Goal: Use online tool/utility: Utilize a website feature to perform a specific function

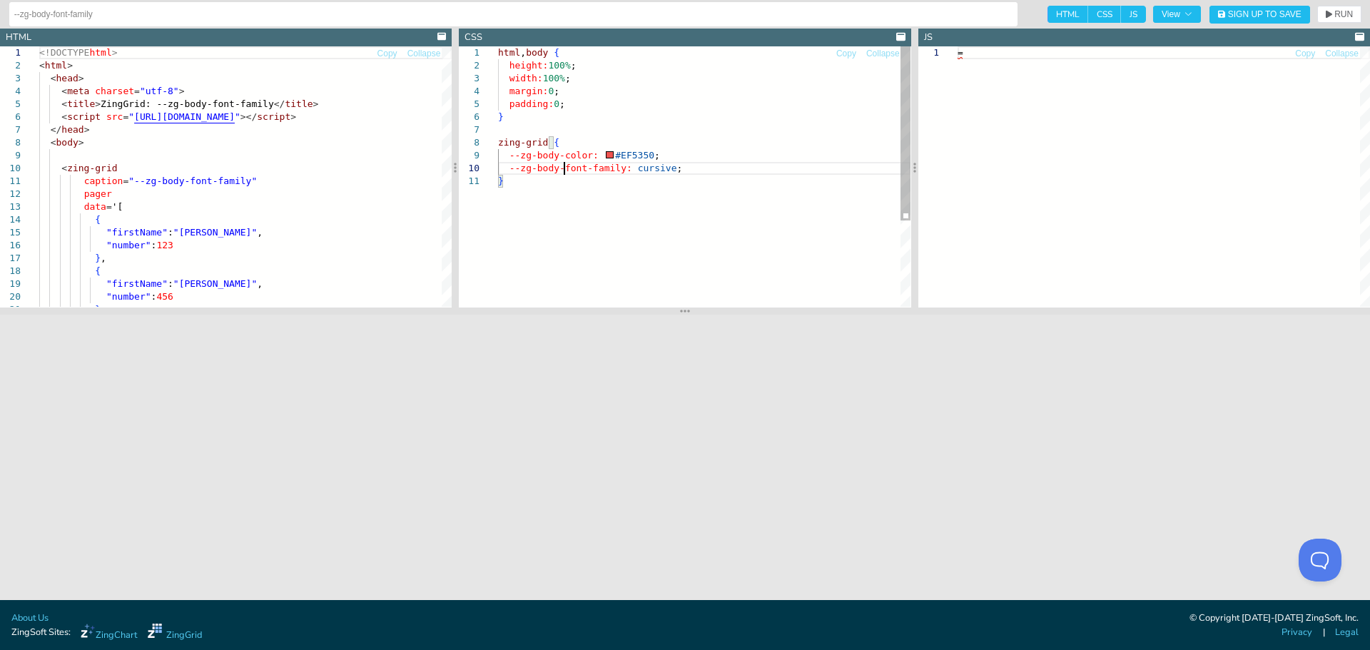
click at [566, 170] on div "html , body { height: 100% ; width: 100% ; margin: 0 ; padding: 0 ; } zing-grid…" at bounding box center [704, 240] width 412 height 389
click at [527, 184] on div "html , body { height: 100% ; width: 100% ; margin: 0 ; padding: 0 ; } zing-grid…" at bounding box center [704, 240] width 412 height 389
drag, startPoint x: 527, startPoint y: 184, endPoint x: 481, endPoint y: 148, distance: 58.9
click at [498, 148] on div "html , body { height: 100% ; width: 100% ; margin: 0 ; padding: 0 ; } zing-grid…" at bounding box center [704, 240] width 412 height 389
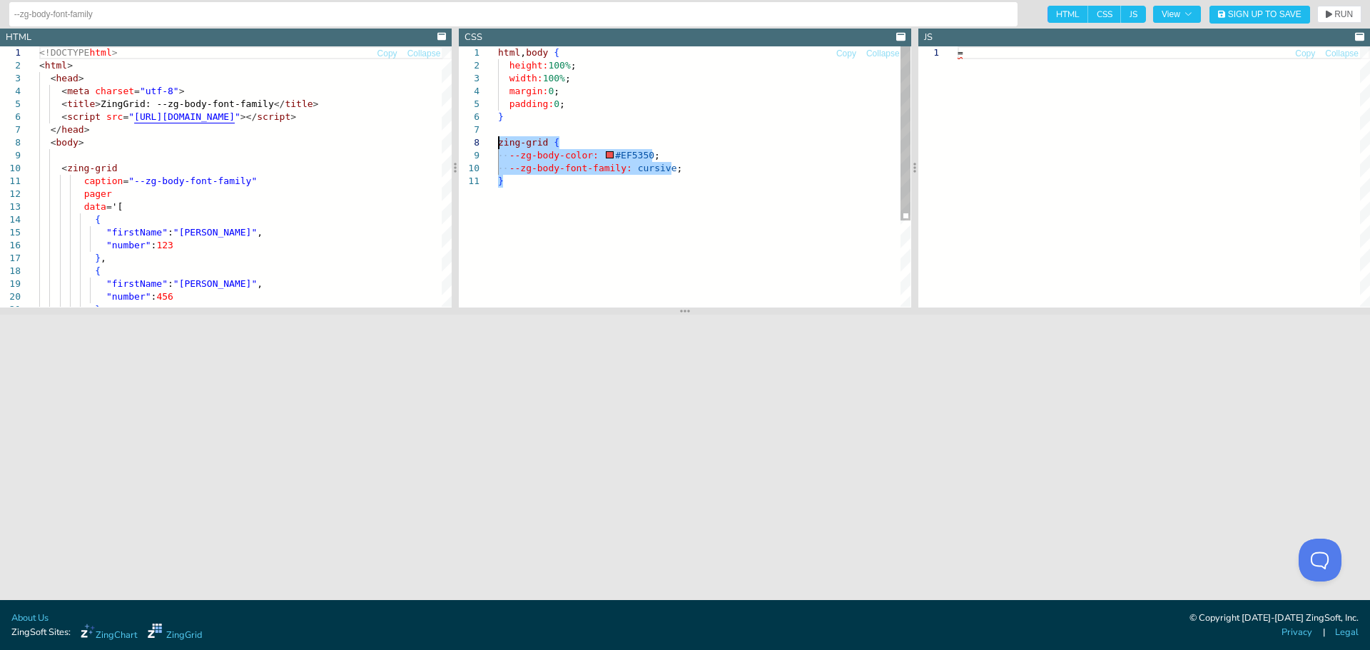
click at [641, 167] on div "html , body { height: 100% ; width: 100% ; margin: 0 ; padding: 0 ; } zing-grid…" at bounding box center [704, 240] width 412 height 389
click at [693, 182] on div "html , body { height: 100% ; width: 100% ; margin: 0 ; padding: 0 ; } zing-grid…" at bounding box center [704, 240] width 412 height 389
click at [628, 168] on div "html , body { height: 100% ; width: 100% ; margin: 0 ; padding: 0 ; } zing-grid…" at bounding box center [704, 240] width 412 height 389
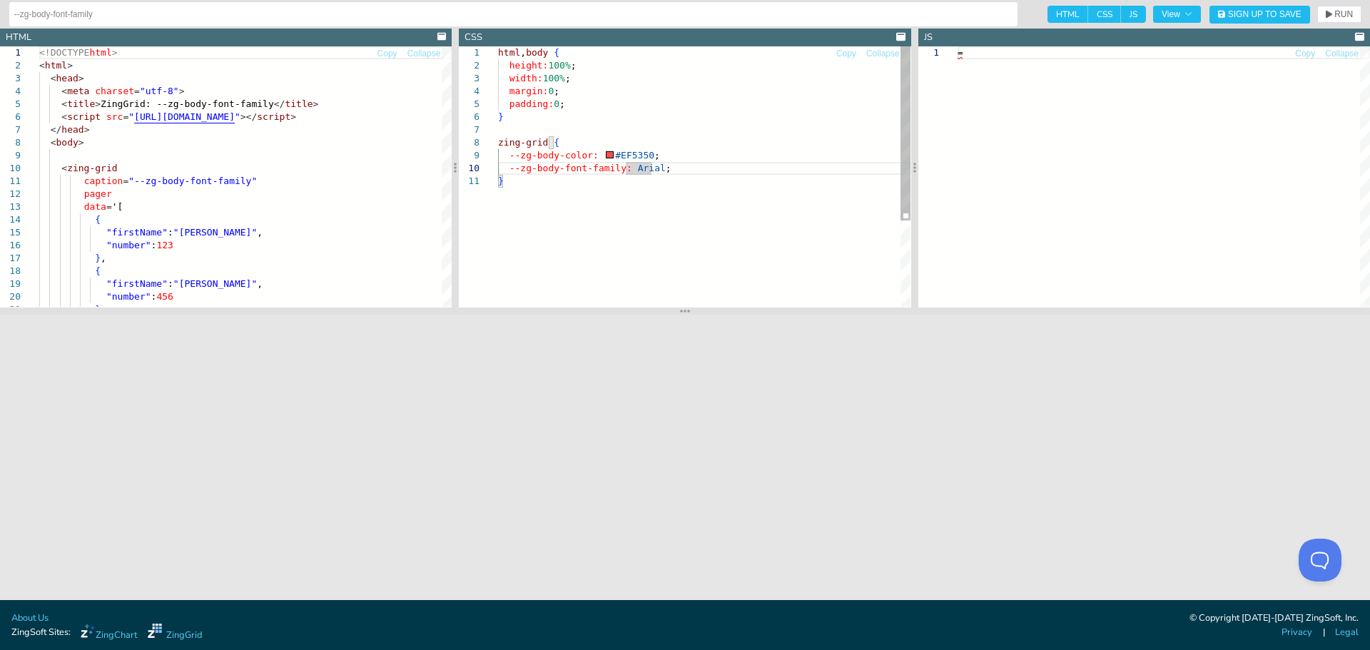
scroll to position [116, 132]
click at [654, 168] on div "html , body { height: 100% ; width: 100% ; margin: 0 ; padding: 0 ; } zing-grid…" at bounding box center [704, 240] width 412 height 389
click at [719, 173] on div "html , body { height: 100% ; width: 100% ; margin: 0 ; padding: 0 ; } zing-grid…" at bounding box center [704, 240] width 412 height 389
click at [1340, 14] on span "RUN" at bounding box center [1343, 14] width 19 height 9
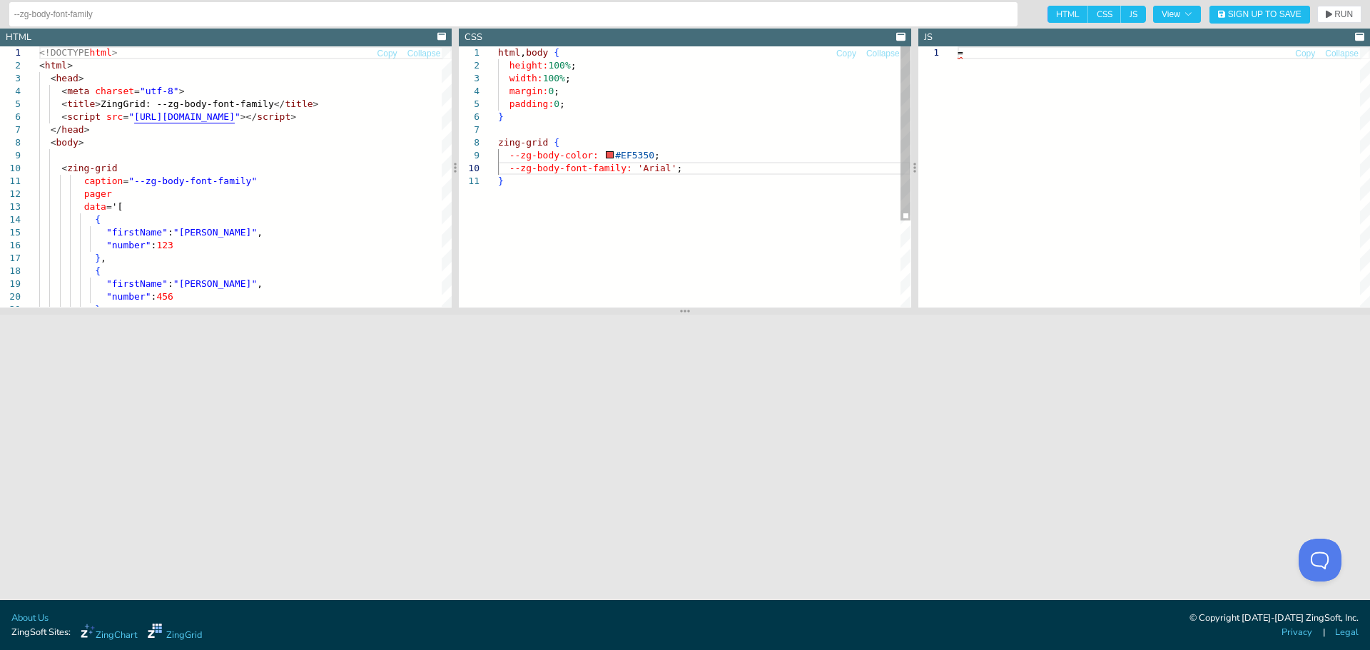
click at [631, 173] on div "html , body { height: 100% ; width: 100% ; margin: 0 ; padding: 0 ; } zing-grid…" at bounding box center [704, 240] width 412 height 389
click at [633, 173] on div "html , body { height: 100% ; width: 100% ; margin: 0 ; padding: 0 ; } zing-grid…" at bounding box center [704, 240] width 412 height 389
click at [635, 172] on div "html , body { height: 100% ; width: 100% ; margin: 0 ; padding: 0 ; } zing-grid…" at bounding box center [704, 240] width 412 height 389
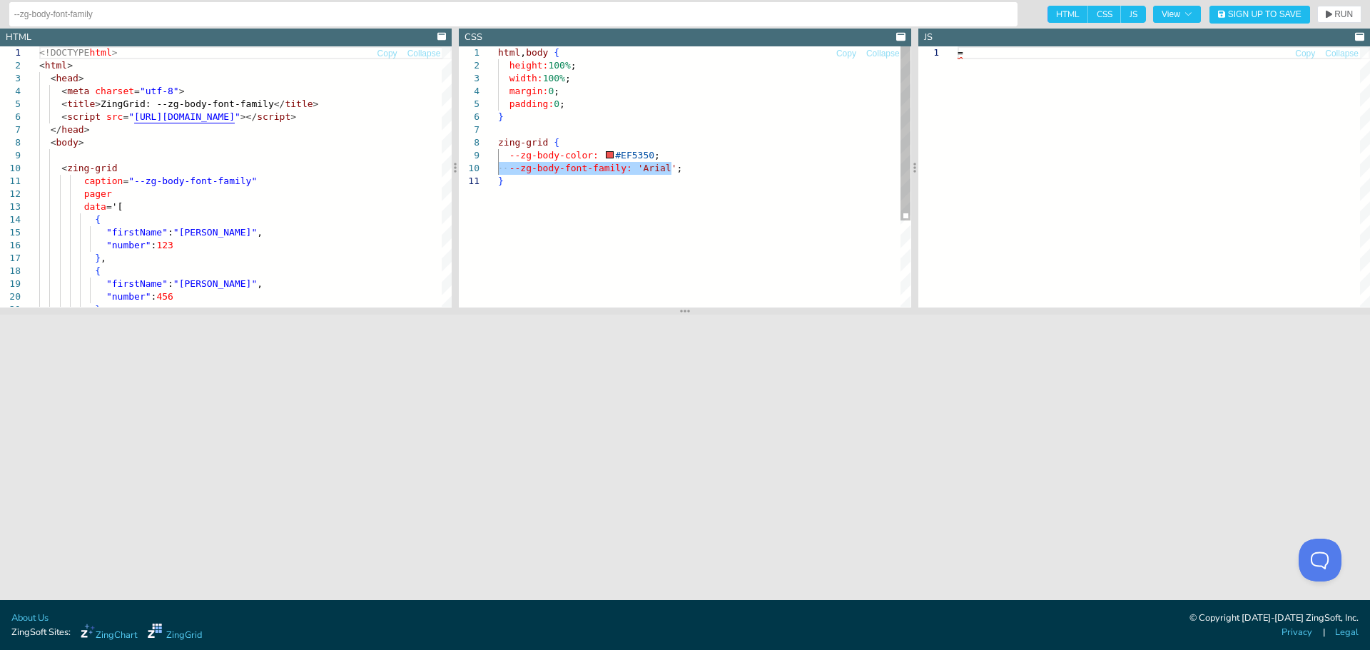
type textarea "html, body { height:100%; width:100%; margin:0; padding:0; } zing-grid { --zg-b…"
click at [635, 172] on div "html , body { height: 100% ; width: 100% ; margin: 0 ; padding: 0 ; } zing-grid…" at bounding box center [704, 240] width 412 height 389
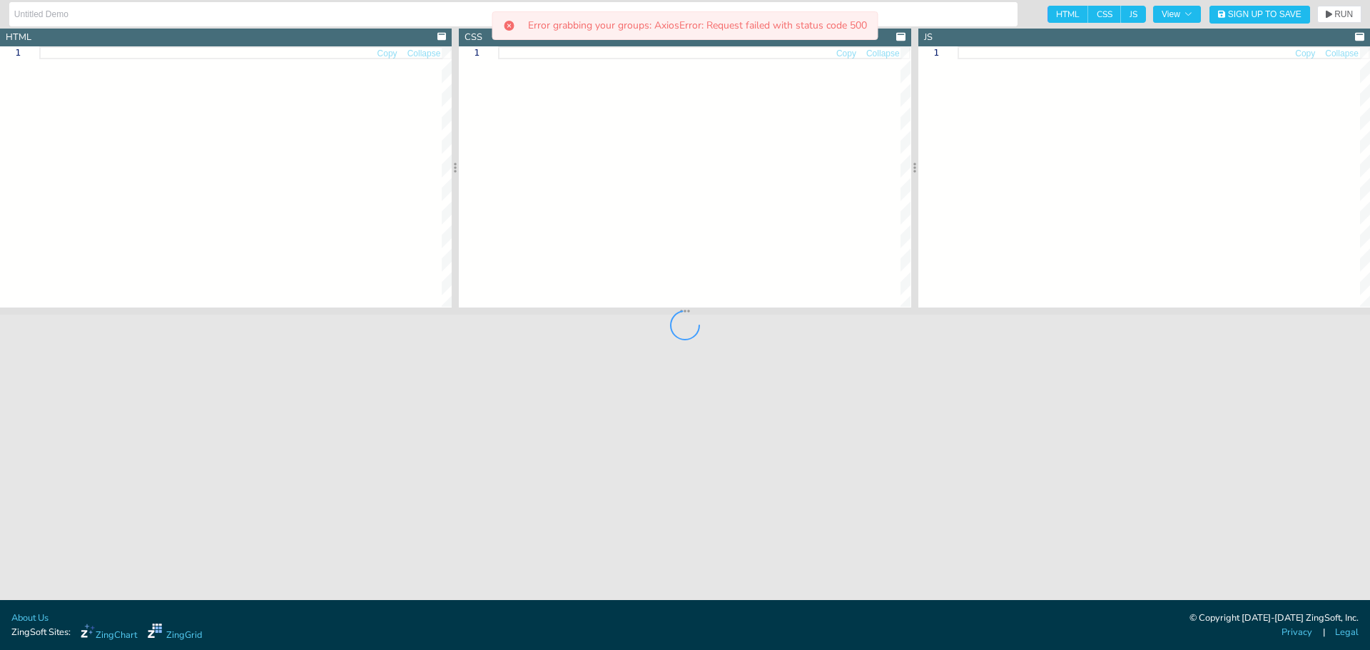
type input "jsdocs zg-column filter-conditions external example"
type textarea "<!DOCTYPE html> <html> <head> <meta charset="utf-8"> <title>ZingGrid Demo</titl…"
type textarea "html, body { height:100%; width:100%; margin:0; padding:0; } zg-caption h1 { fo…"
type textarea "// Custom filter condition let conditionObj = { title: "Is Shirt", fieldCount: …"
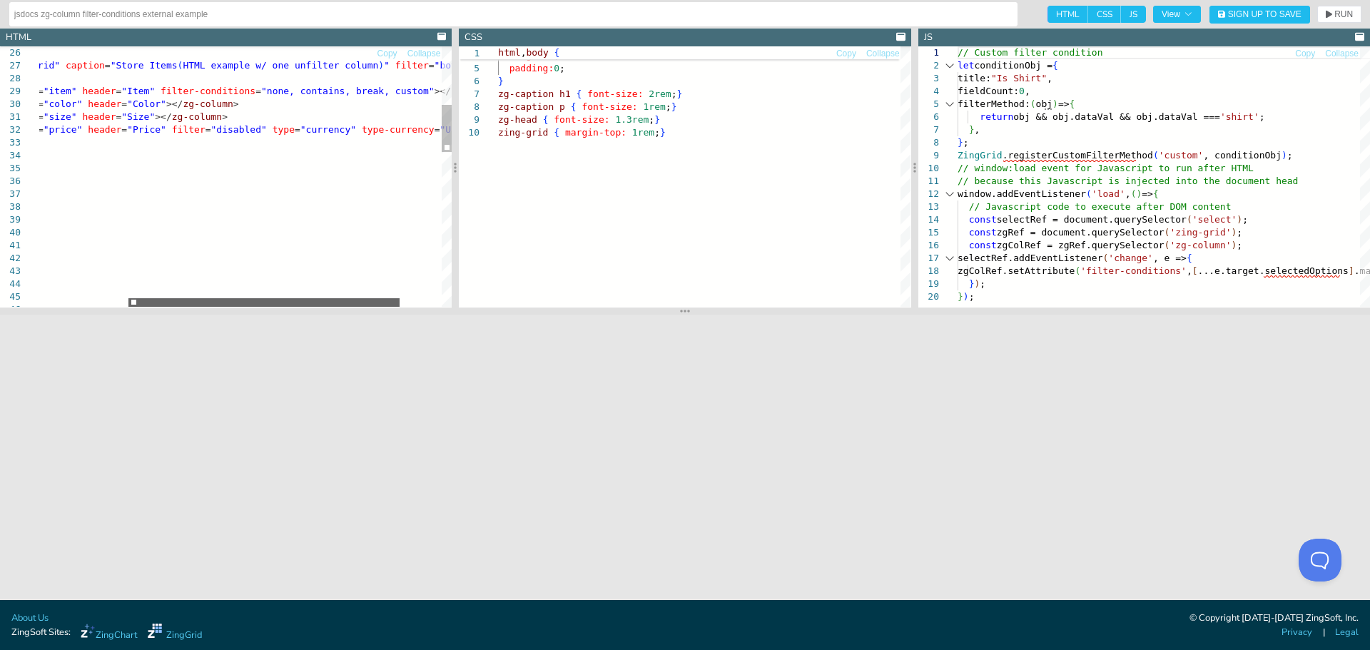
click at [244, 307] on div at bounding box center [263, 302] width 271 height 9
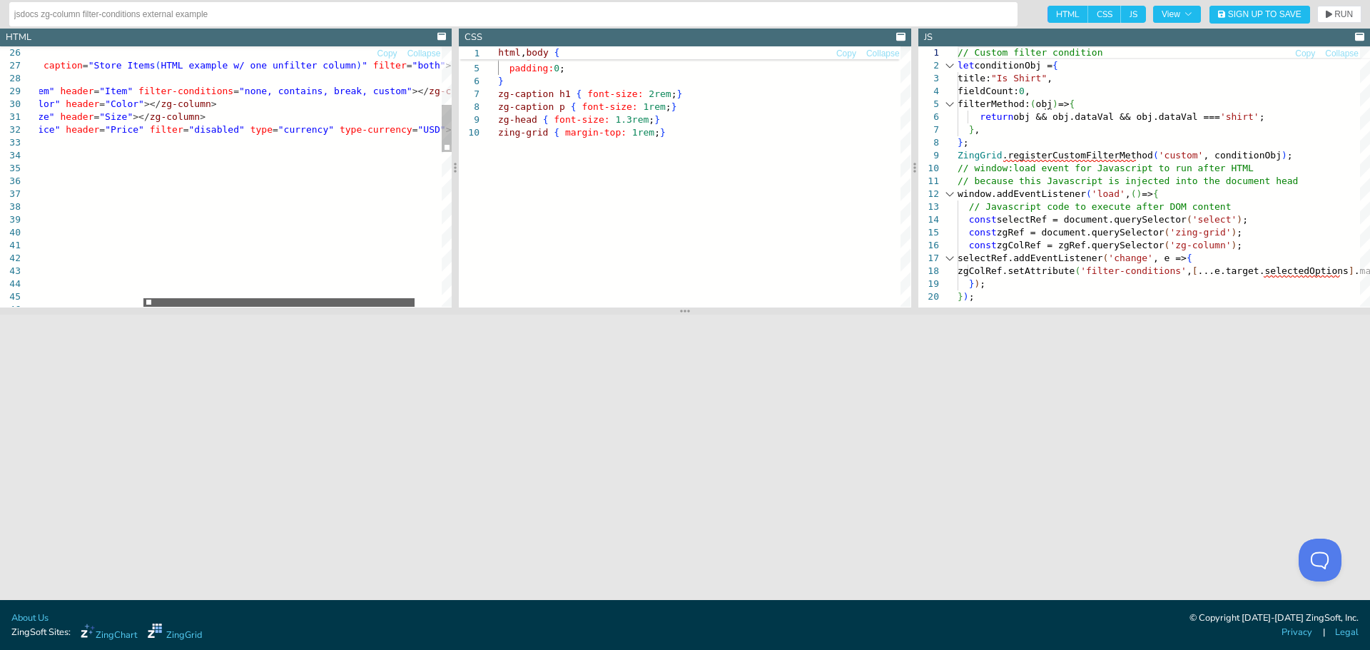
click at [267, 307] on div at bounding box center [278, 302] width 271 height 9
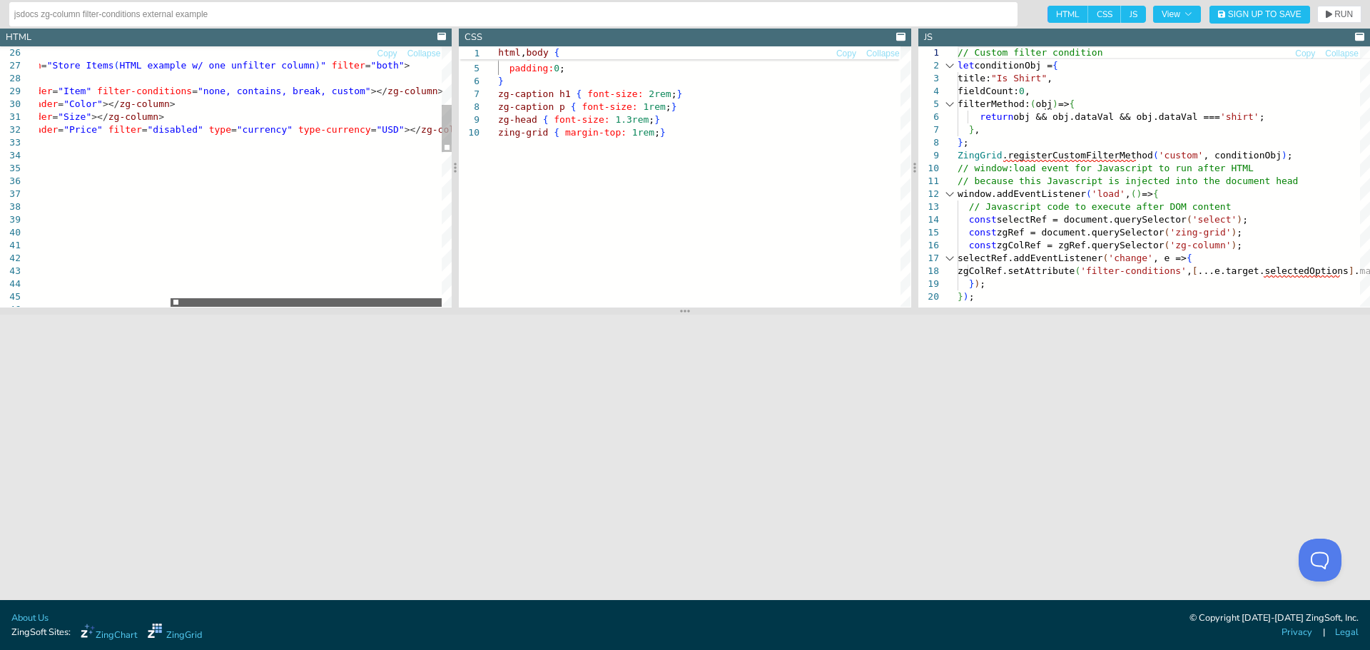
click at [284, 305] on div at bounding box center [305, 302] width 271 height 9
click at [265, 299] on div at bounding box center [296, 302] width 271 height 9
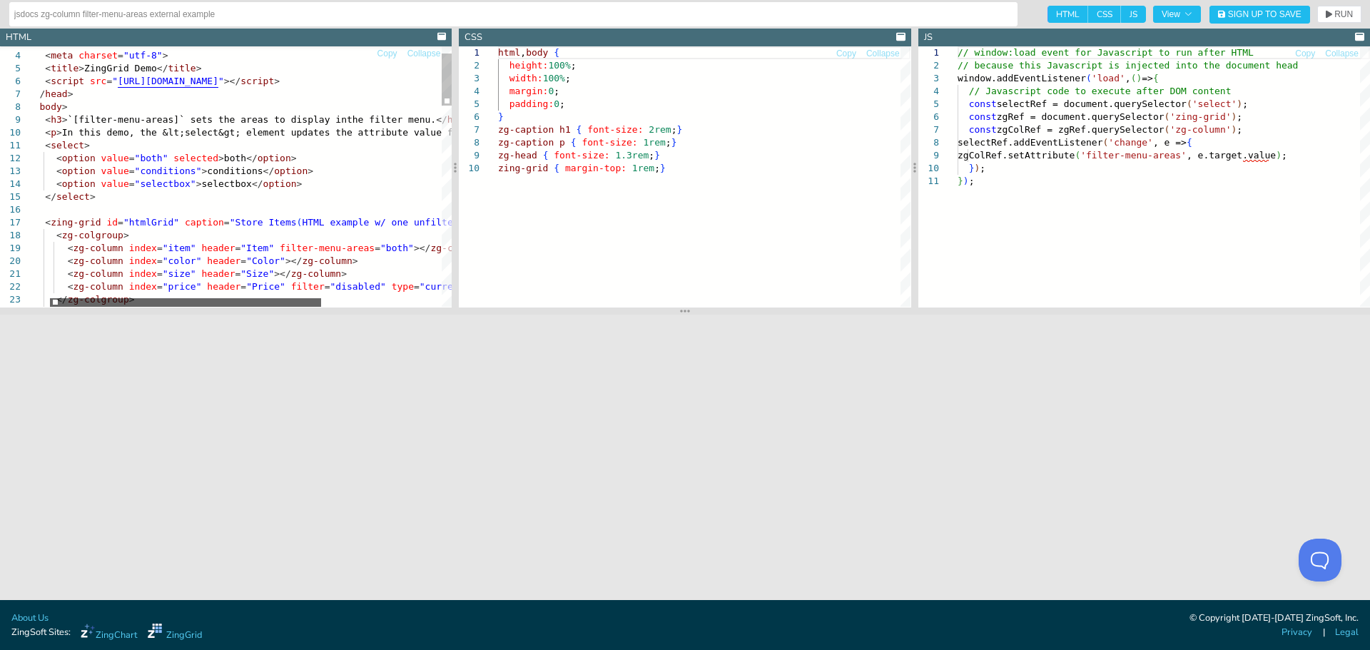
click at [282, 303] on div at bounding box center [185, 302] width 271 height 9
drag, startPoint x: 258, startPoint y: 245, endPoint x: 381, endPoint y: 250, distance: 123.5
click at [381, 250] on div "< head > < meta charset = "utf-8" > < title > ZingGrid Demo </ title > < script…" at bounding box center [328, 661] width 611 height 1300
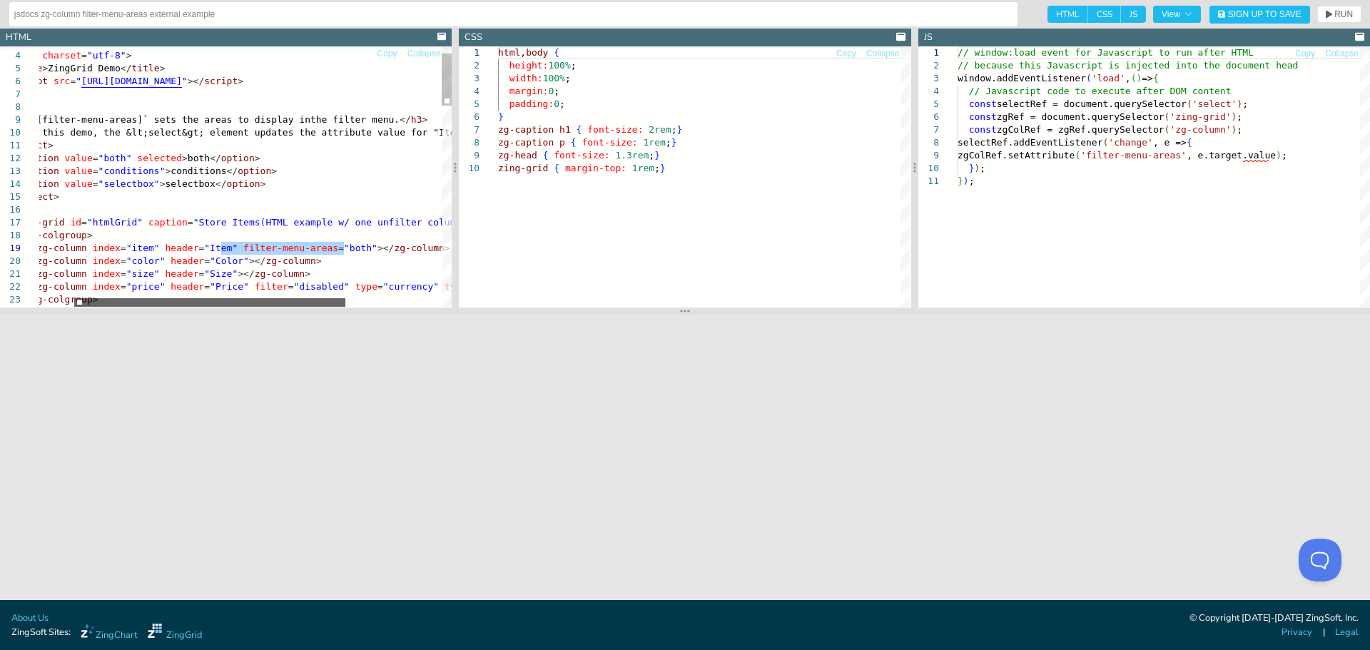
click at [293, 304] on div at bounding box center [209, 302] width 271 height 9
type textarea "<zg-column index="size" header="Size"></zg-column> <zg-column index="price" hea…"
drag, startPoint x: 231, startPoint y: 287, endPoint x: 318, endPoint y: 285, distance: 87.0
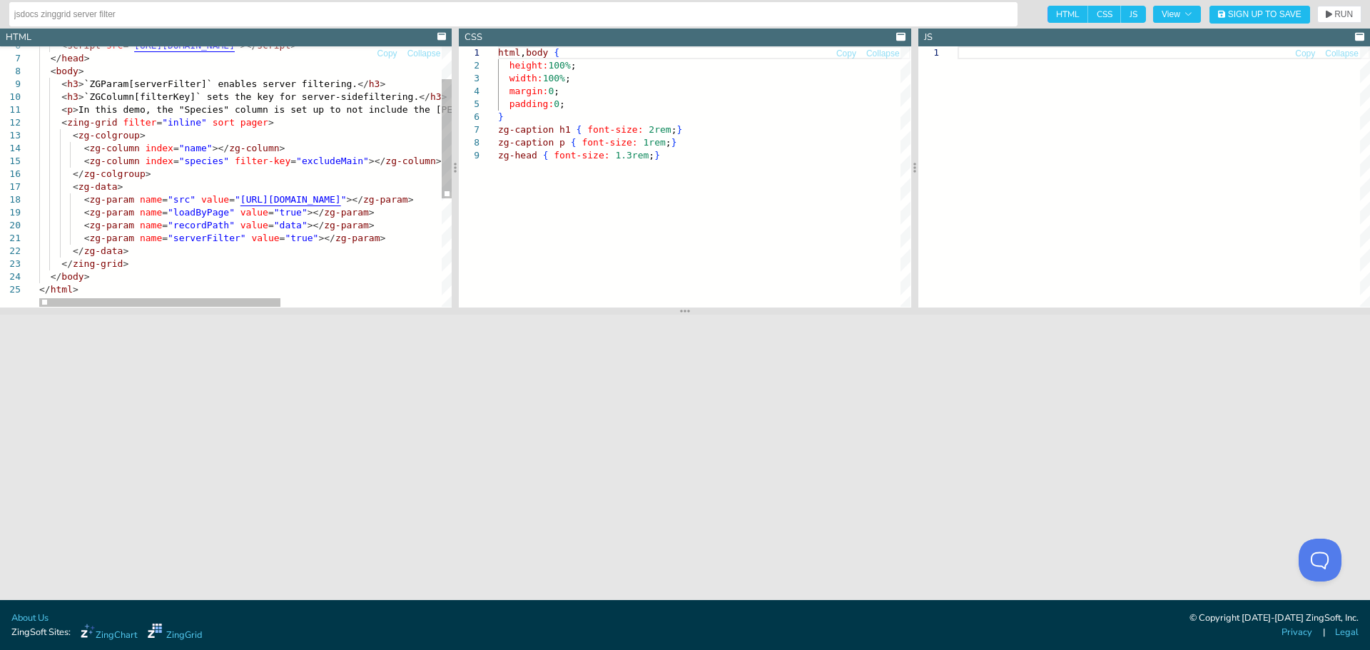
type textarea "<p>In this demo, the "Species" column is set up to not include the Sanchez and …"
drag, startPoint x: 342, startPoint y: 162, endPoint x: 218, endPoint y: 159, distance: 124.2
click at [218, 159] on div "< script src = " https://cdn.zinggrid.com/zinggrid.min.js " ></ script > </ hea…" at bounding box center [383, 259] width 688 height 569
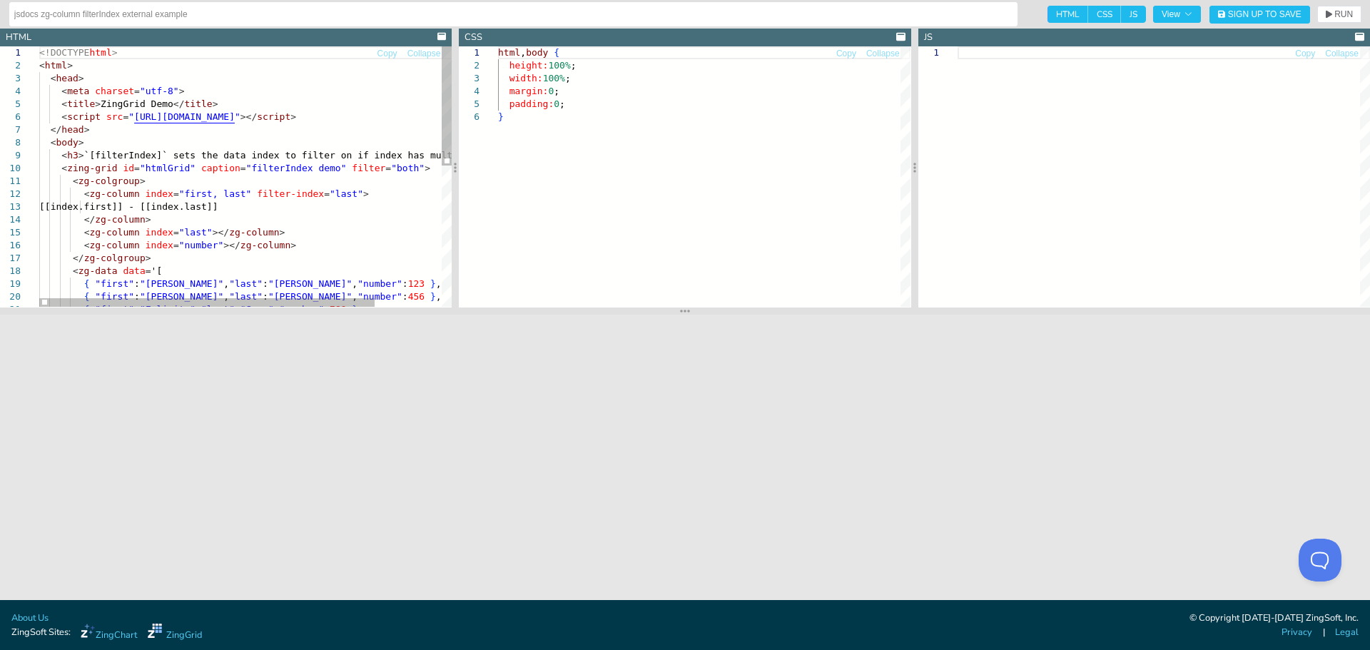
click at [267, 172] on div "<!DOCTYPE html > < html > < head > < meta charset = "utf-8" > < title > ZingGri…" at bounding box center [286, 330] width 494 height 569
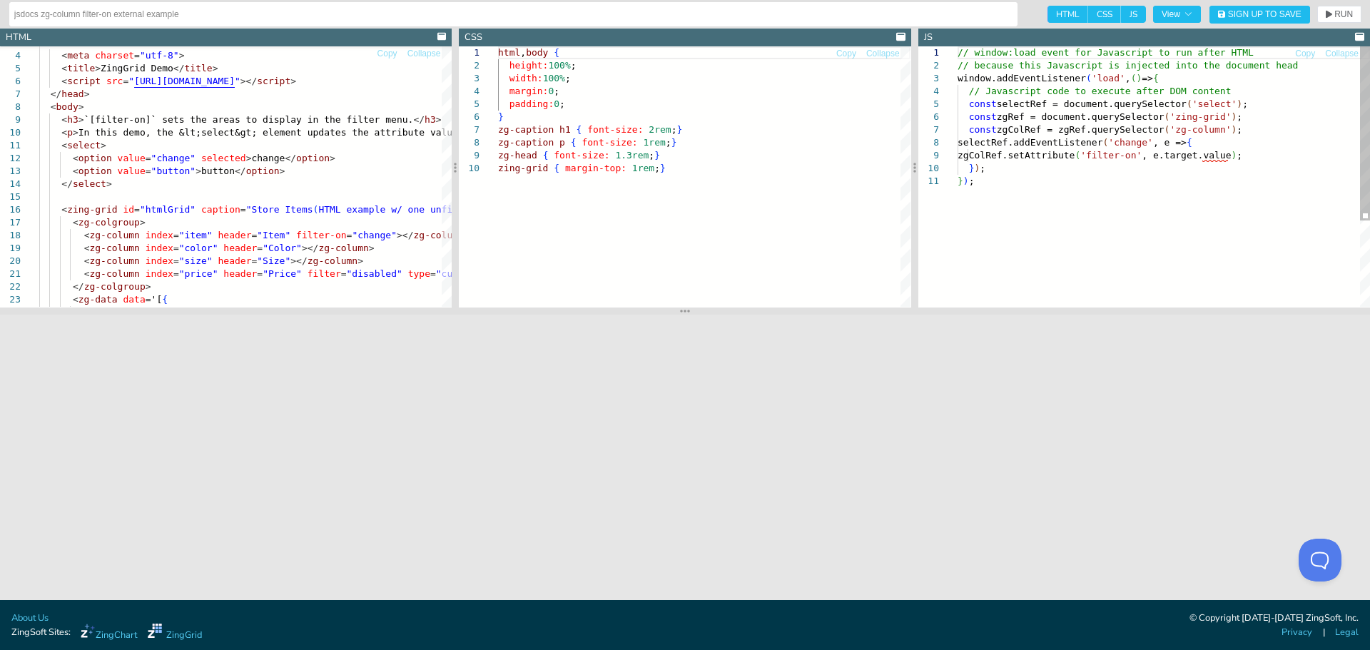
click at [1141, 173] on div "// window:load event for Javascript to run after H TML // because this Javascri…" at bounding box center [1163, 240] width 412 height 389
click at [1131, 151] on div "// window:load event for Javascript to run after H TML // because this Javascri…" at bounding box center [1163, 240] width 412 height 389
click at [1119, 151] on div "// window:load event for Javascript to run after H TML // because this Javascri…" at bounding box center [1163, 240] width 412 height 389
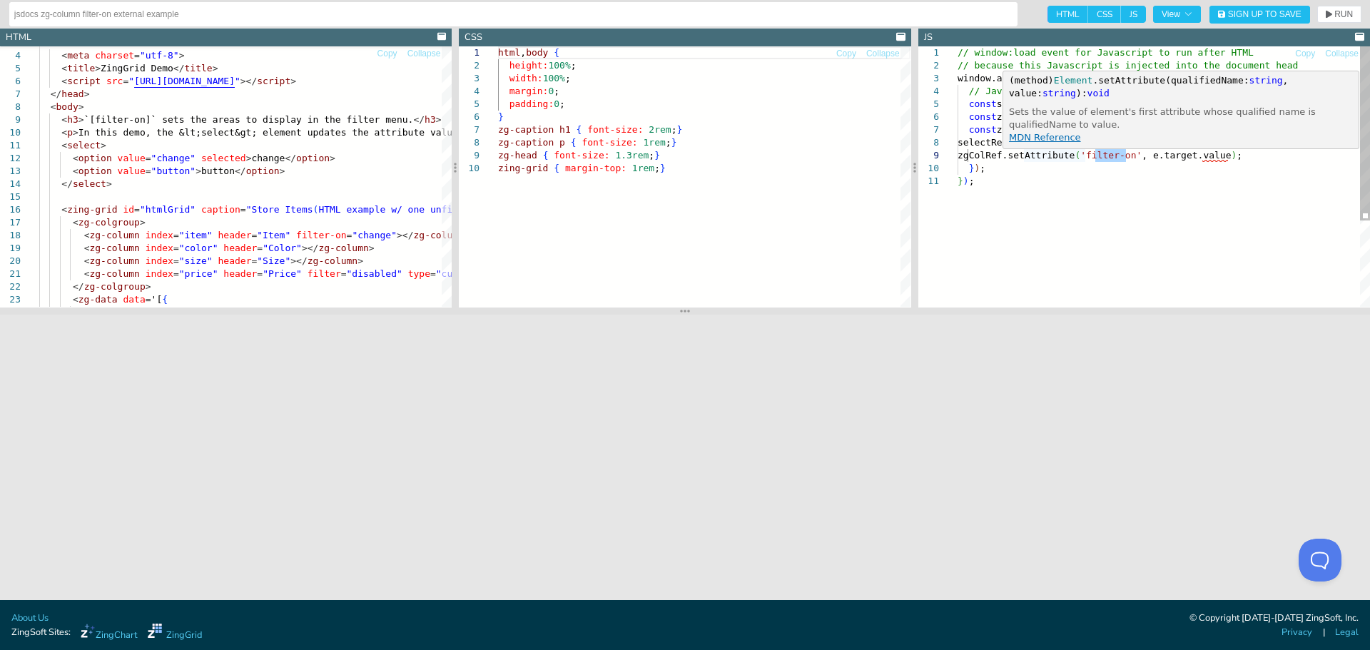
click at [1184, 158] on div "// window:load event for Javascript to run after H TML // because this Javascri…" at bounding box center [1163, 240] width 412 height 389
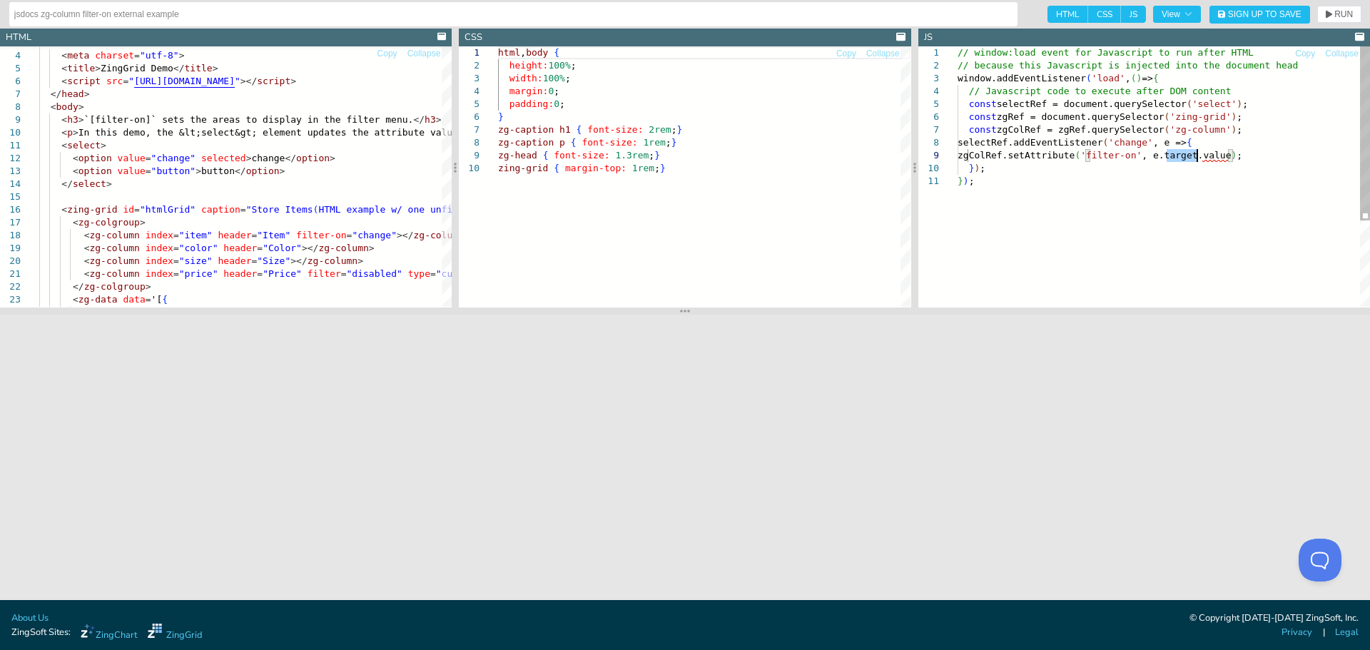
click at [1184, 158] on div "// window:load event for Javascript to run after H TML // because this Javascri…" at bounding box center [1163, 240] width 412 height 389
click at [1099, 79] on div "// window:load event for Javascript to run after H TML // because this Javascri…" at bounding box center [1163, 240] width 412 height 389
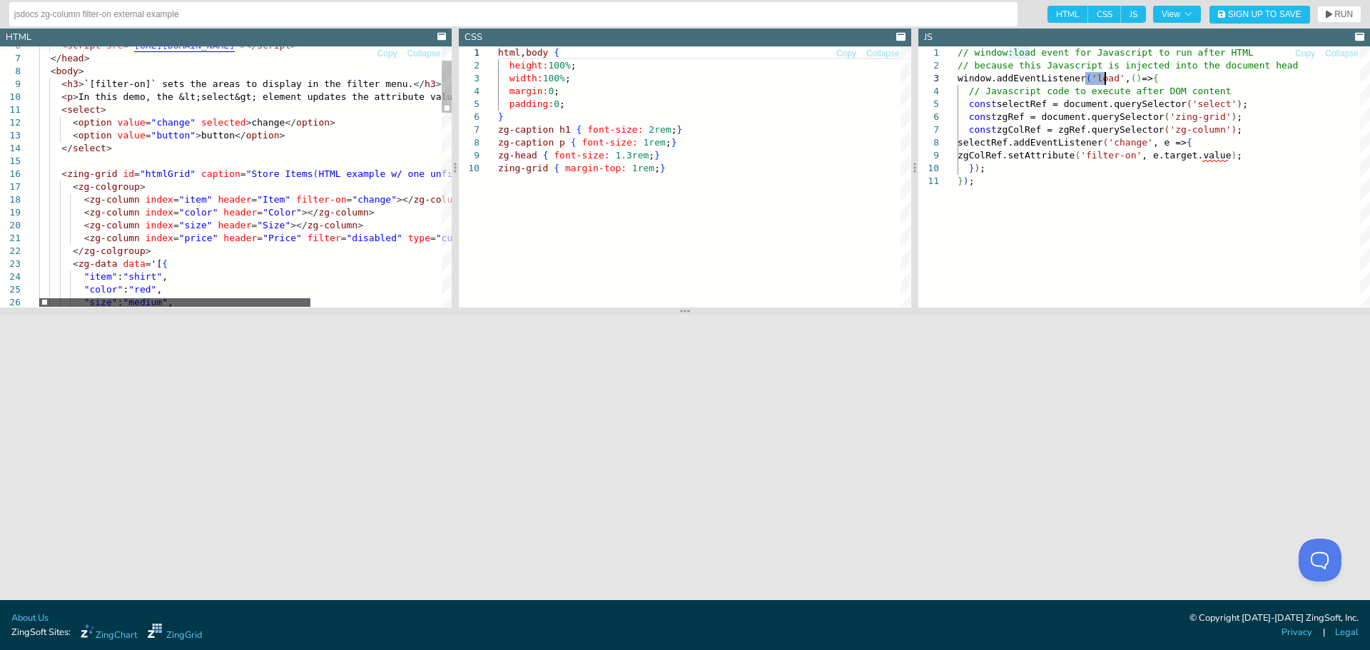
click at [245, 302] on div at bounding box center [174, 302] width 271 height 9
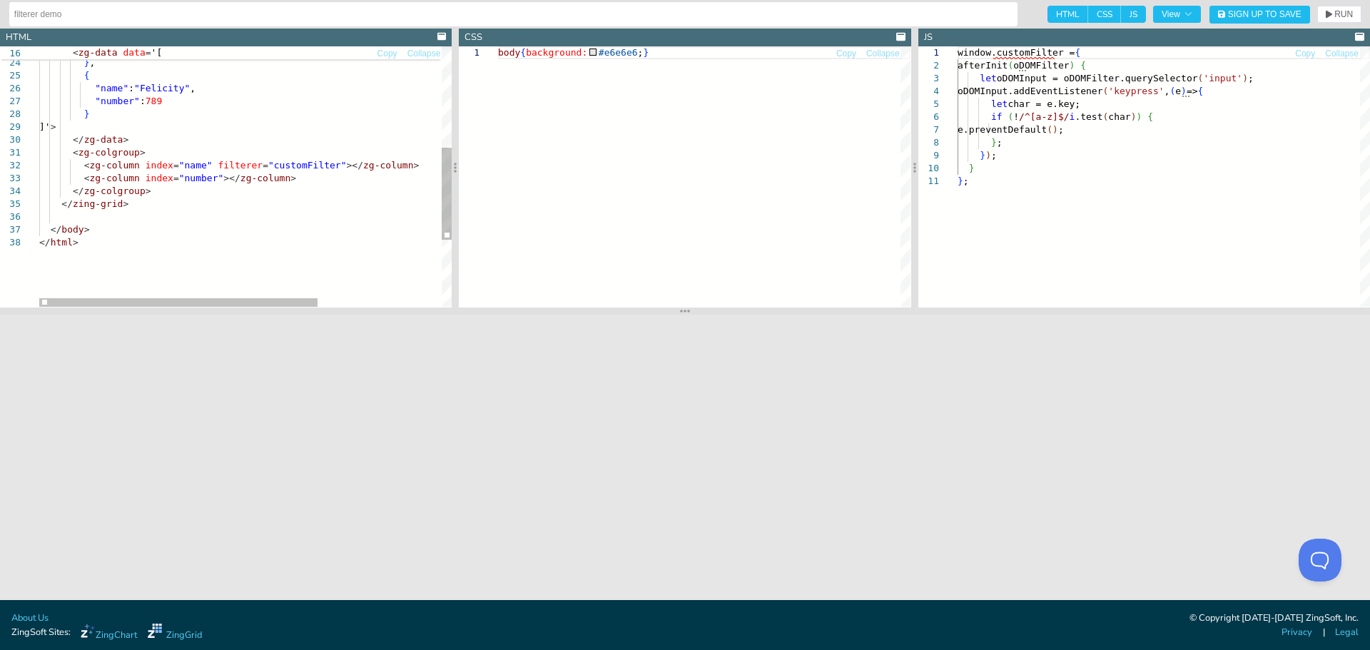
type textarea "<zg-colgroup> <zg-column index="name" filterer="customFilter"></zg-column> <zg-…"
click at [283, 168] on div ""number" : 456 } , { "name" : "Felicity" , "number" : 789 } ]' > </ zg-data > <…" at bounding box center [337, 128] width 596 height 735
click at [1027, 51] on div "window.customFilter = { afterInit ( oDOMFilter ) { let oDOMInput = oDOMFilter.q…" at bounding box center [1163, 240] width 412 height 389
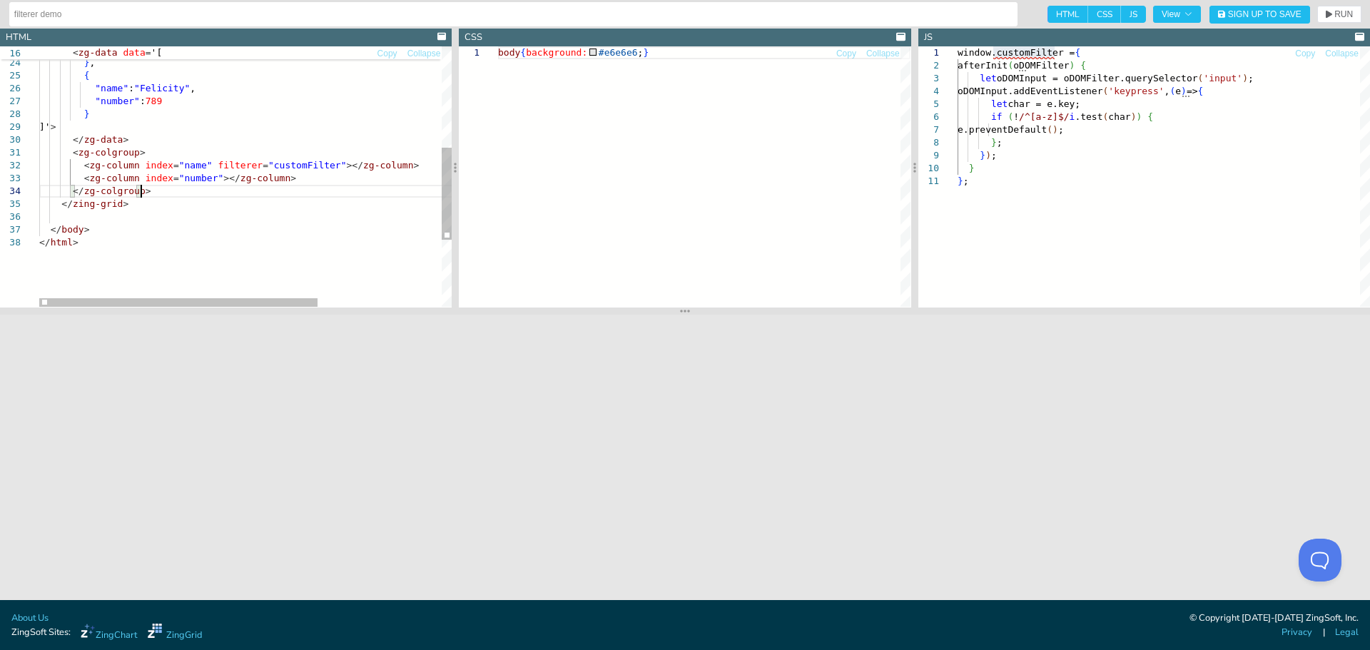
click at [287, 185] on div ""number" : 456 } , { "name" : "Felicity" , "number" : 789 } ]' > </ zg-data > <…" at bounding box center [337, 128] width 596 height 735
type textarea "};"
click at [1031, 190] on div "window.customFilter = { afterInit ( oDOMFilter ) { let oDOMInput = oDOMFilter.q…" at bounding box center [1163, 240] width 412 height 389
